Goal: Task Accomplishment & Management: Complete application form

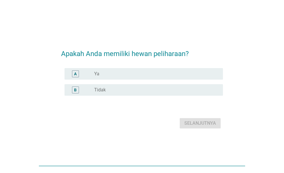
click at [93, 75] on div "A" at bounding box center [81, 74] width 25 height 7
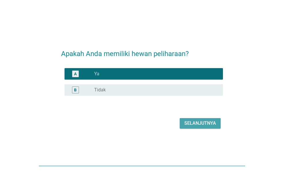
click at [206, 120] on div "Selanjutnya" at bounding box center [200, 123] width 32 height 7
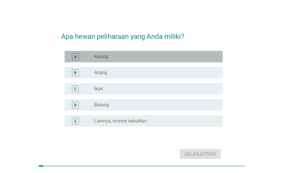
click at [107, 56] on label "Kucing" at bounding box center [101, 57] width 14 height 6
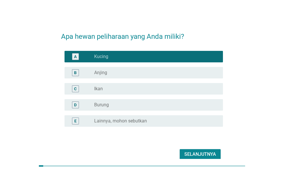
click at [200, 154] on div "Selanjutnya" at bounding box center [200, 154] width 32 height 7
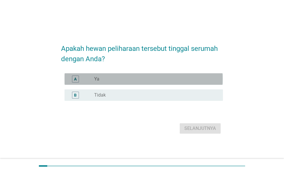
click at [115, 74] on div "A radio_button_unchecked Ya" at bounding box center [144, 79] width 158 height 12
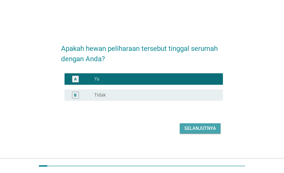
click at [198, 129] on div "Selanjutnya" at bounding box center [200, 128] width 32 height 7
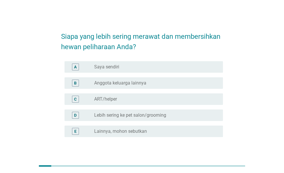
click at [174, 82] on div "radio_button_unchecked Anggota keluarga lainnya" at bounding box center [154, 83] width 120 height 6
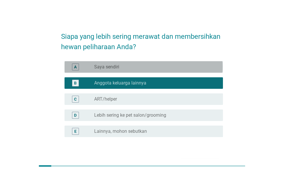
click at [171, 70] on div "radio_button_unchecked Saya sendiri" at bounding box center [156, 67] width 124 height 7
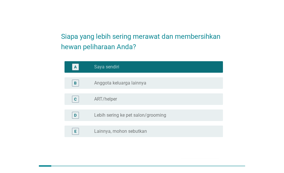
click at [165, 84] on div "radio_button_unchecked Anggota keluarga lainnya" at bounding box center [154, 83] width 120 height 6
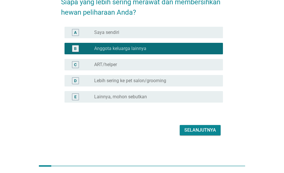
scroll to position [38, 0]
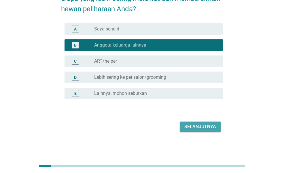
click at [211, 124] on div "Selanjutnya" at bounding box center [200, 127] width 32 height 7
